Goal: Navigation & Orientation: Understand site structure

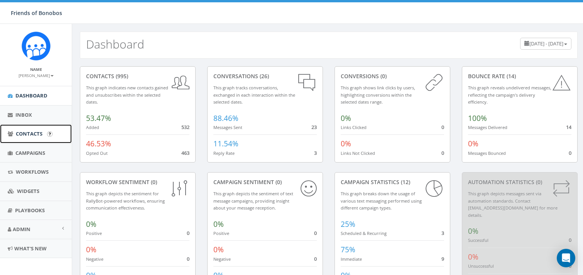
click at [42, 136] on link "Contacts" at bounding box center [36, 134] width 72 height 19
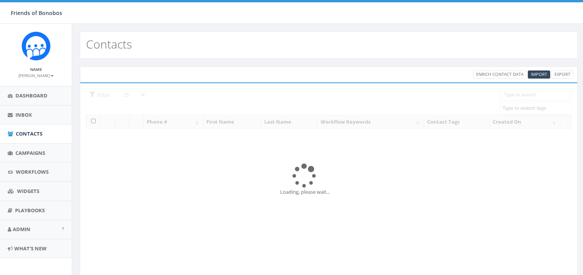
select select
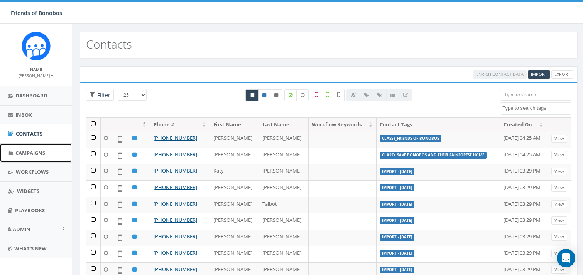
click at [40, 154] on span "Campaigns" at bounding box center [30, 153] width 30 height 7
